Goal: Task Accomplishment & Management: Use online tool/utility

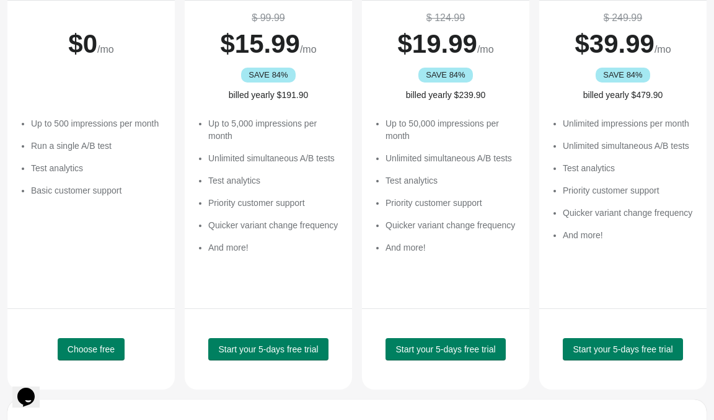
scroll to position [175, 0]
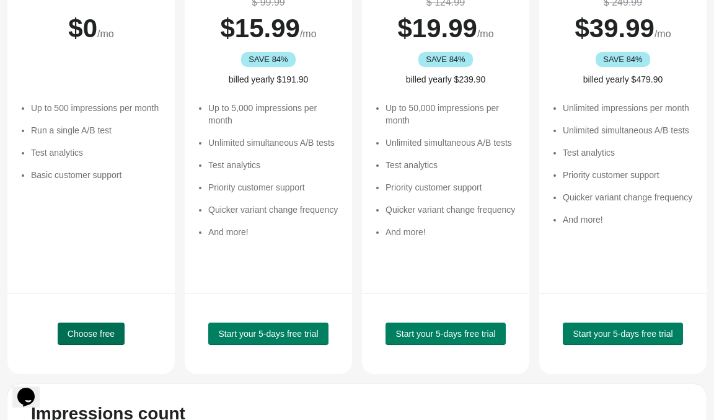
click at [89, 332] on span "Choose free" at bounding box center [91, 334] width 47 height 10
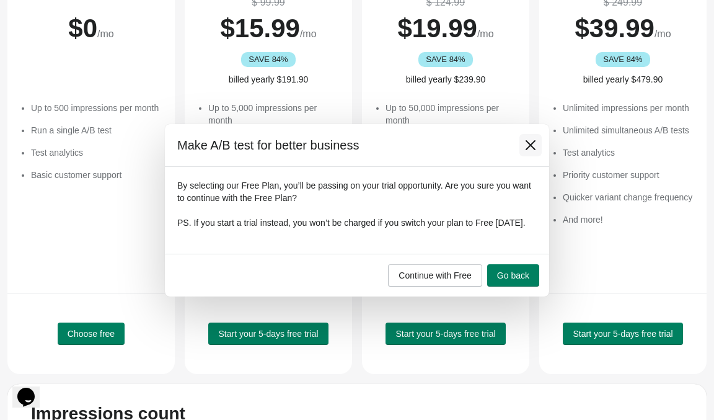
click at [534, 134] on button at bounding box center [531, 145] width 22 height 22
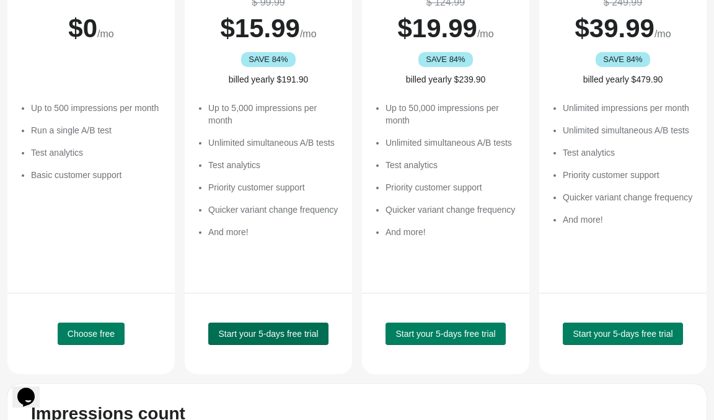
click at [260, 333] on span "Start your 5-days free trial" at bounding box center [268, 334] width 100 height 10
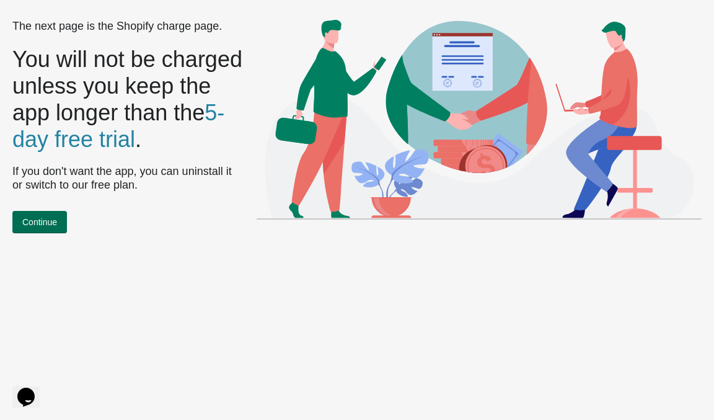
click at [59, 226] on button "Continue" at bounding box center [39, 222] width 55 height 22
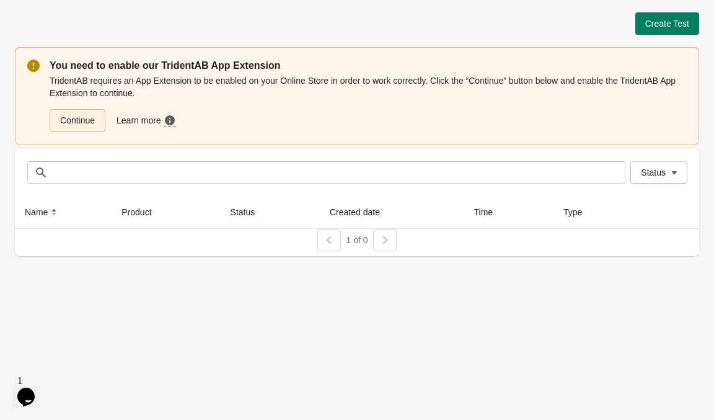
click at [95, 115] on link "Continue" at bounding box center [78, 120] width 56 height 22
click at [661, 23] on span "Create Test" at bounding box center [667, 24] width 44 height 10
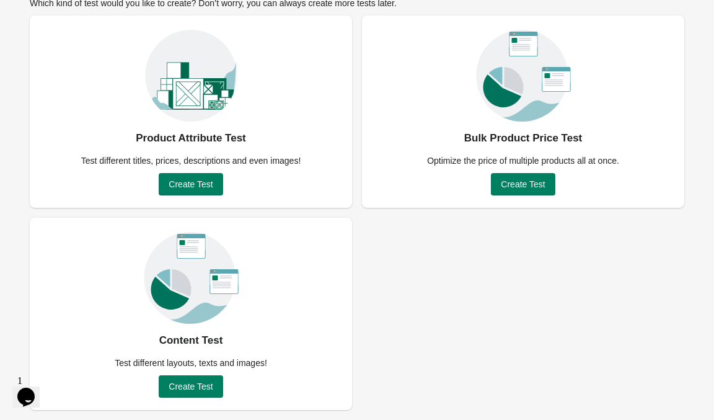
scroll to position [81, 0]
click at [215, 388] on button "Create Test" at bounding box center [191, 386] width 64 height 22
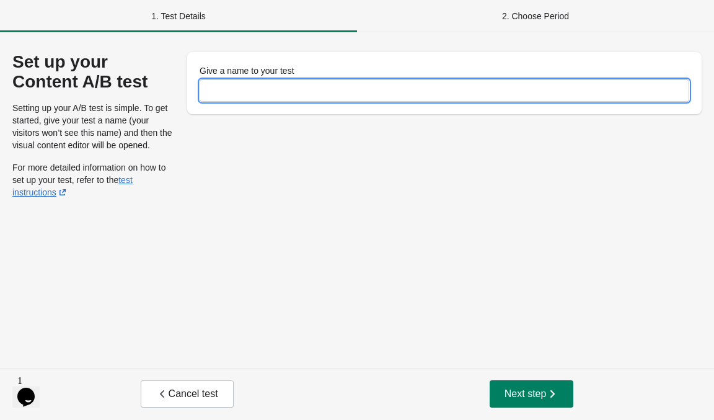
click at [237, 91] on input "Give a name to your test" at bounding box center [445, 90] width 490 height 22
type input "******"
click at [534, 393] on span "Next step" at bounding box center [532, 394] width 55 height 12
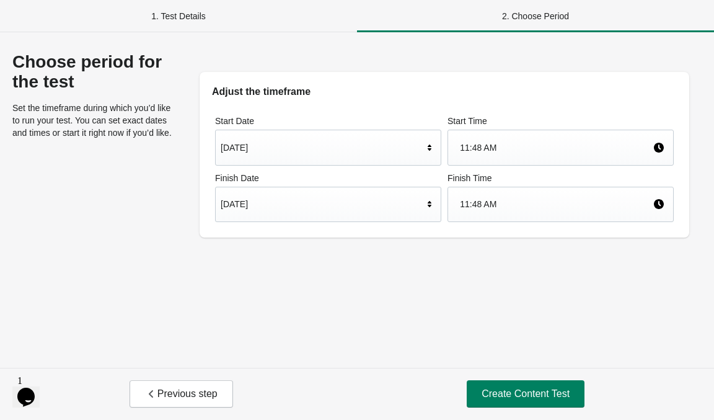
click at [315, 208] on div "Sep 26, 2025" at bounding box center [322, 204] width 203 height 24
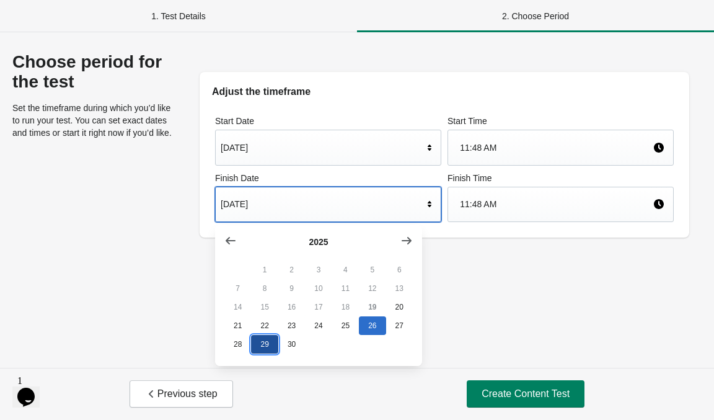
click at [270, 347] on button "29" at bounding box center [264, 344] width 27 height 19
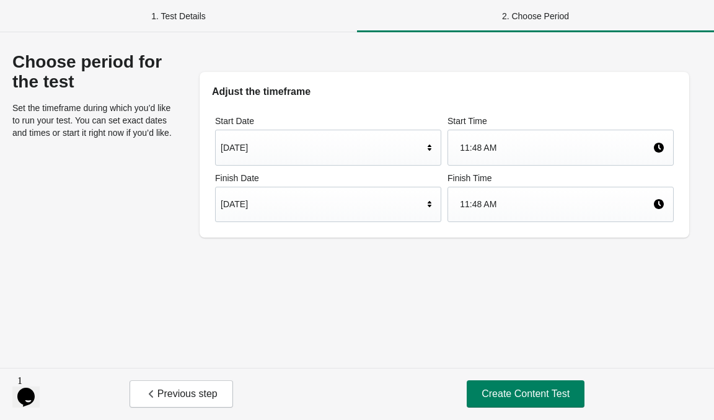
click at [291, 202] on div "Sep 29, 2025" at bounding box center [322, 204] width 203 height 24
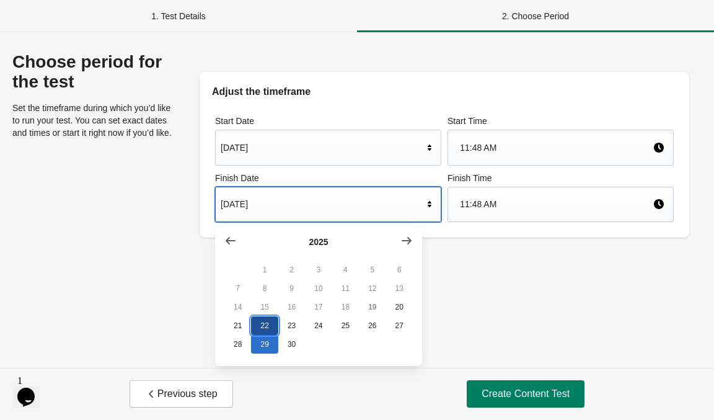
click at [270, 329] on button "22" at bounding box center [264, 325] width 27 height 19
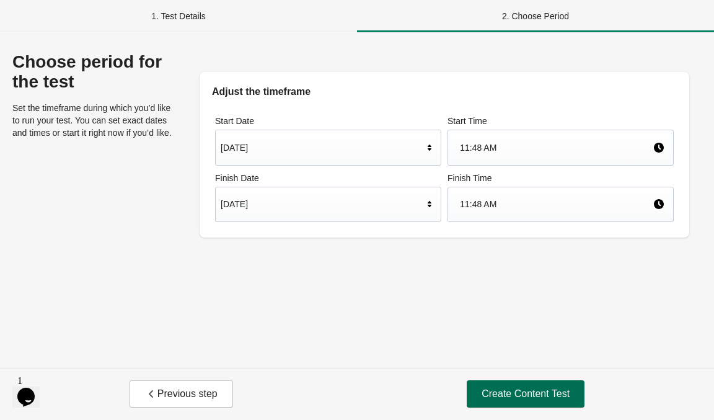
click at [528, 397] on span "Create Content Test" at bounding box center [526, 394] width 88 height 12
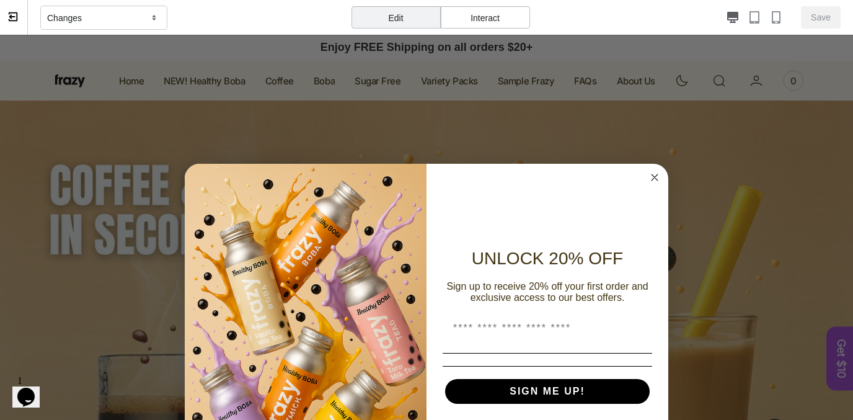
click at [662, 179] on circle "Close dialog" at bounding box center [655, 177] width 14 height 14
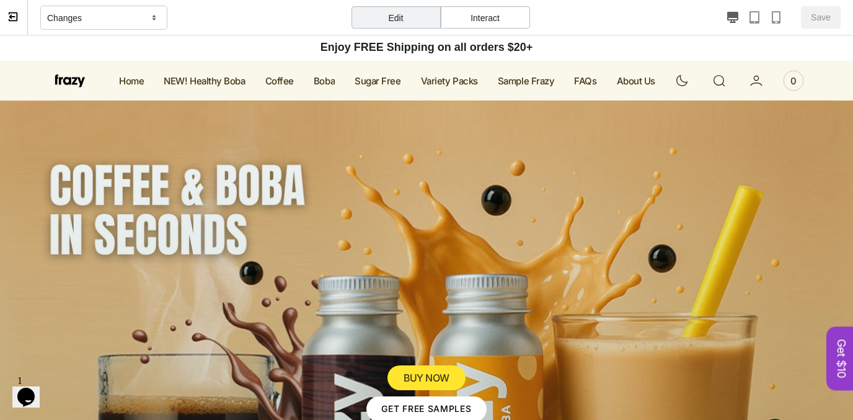
click at [104, 18] on div "Changes" at bounding box center [103, 18] width 127 height 25
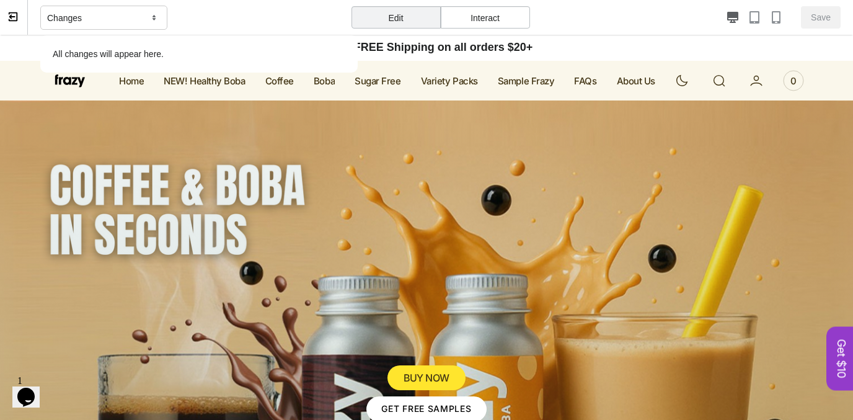
click at [104, 18] on div "Changes" at bounding box center [103, 18] width 127 height 25
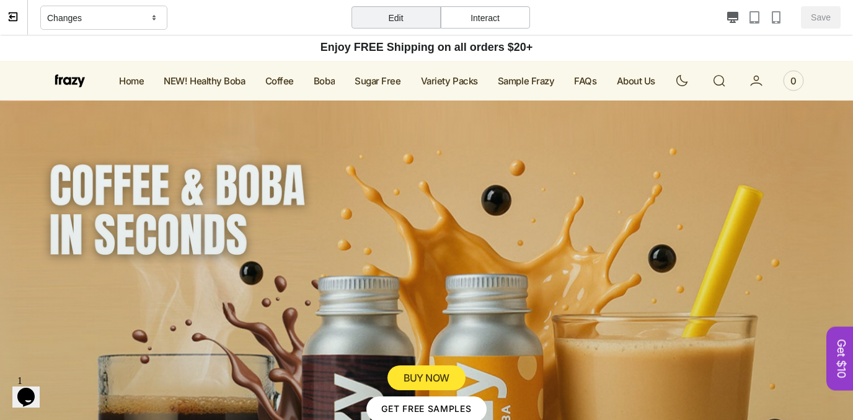
click at [12, 17] on icon at bounding box center [12, 16] width 6 height 4
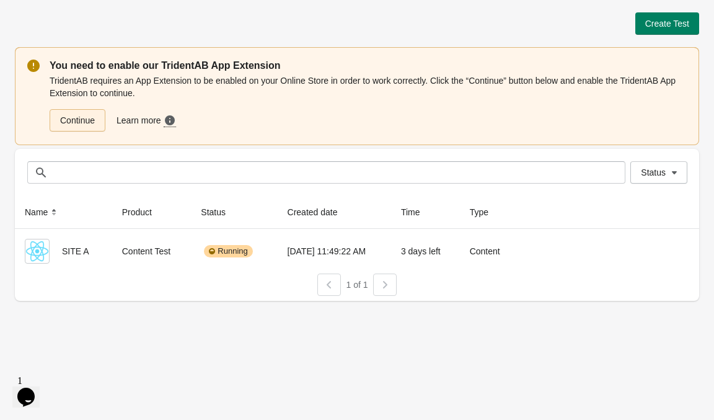
click at [92, 123] on link "Continue" at bounding box center [78, 120] width 56 height 22
click at [73, 125] on link "Continue" at bounding box center [78, 120] width 56 height 22
click at [68, 117] on link "Continue" at bounding box center [78, 120] width 56 height 22
click at [647, 20] on span "Create Test" at bounding box center [667, 24] width 44 height 10
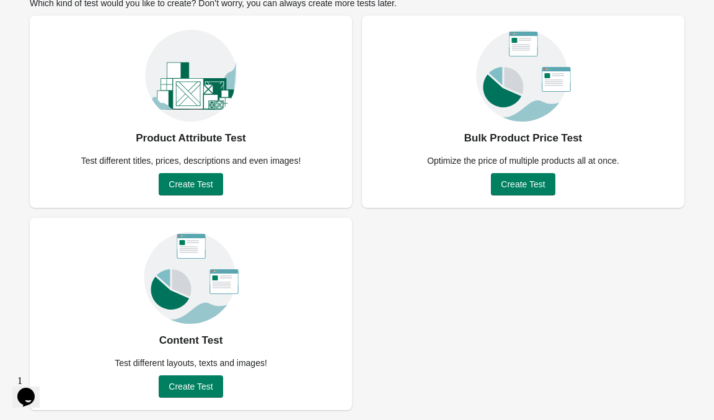
scroll to position [81, 0]
